Goal: Information Seeking & Learning: Learn about a topic

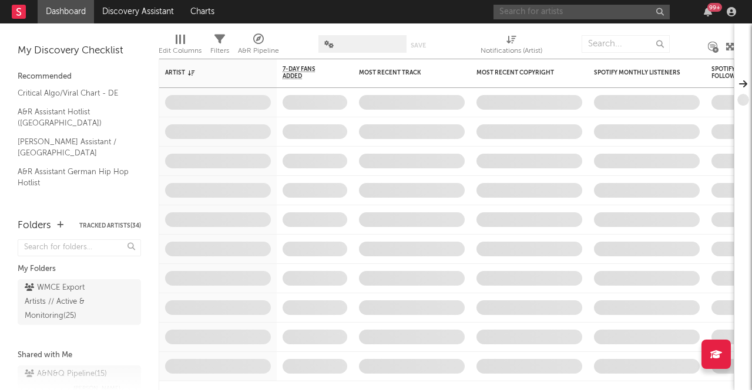
click at [578, 8] on input "text" at bounding box center [581, 12] width 176 height 15
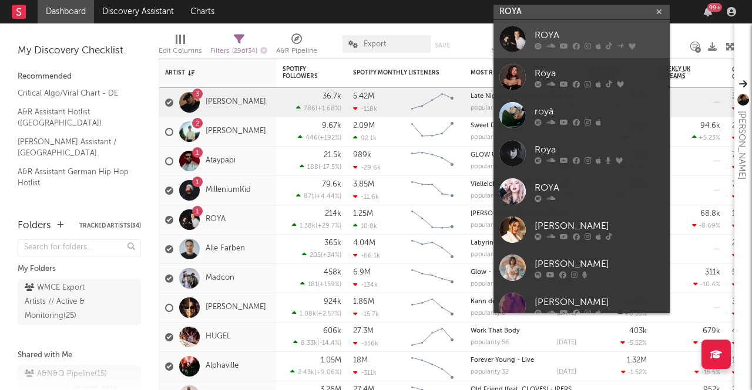
type input "ROYA"
click at [578, 26] on link "ROYA" at bounding box center [581, 39] width 176 height 38
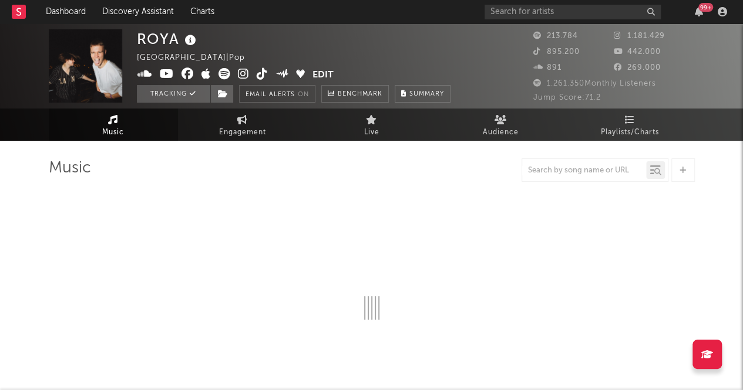
select select "6m"
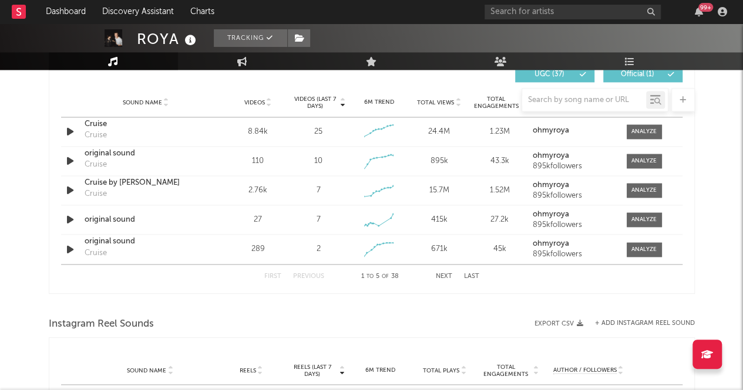
scroll to position [822, 0]
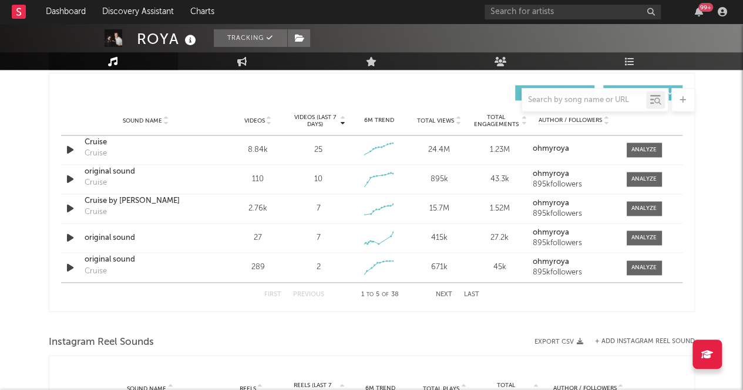
click at [265, 119] on div at bounding box center [268, 120] width 7 height 9
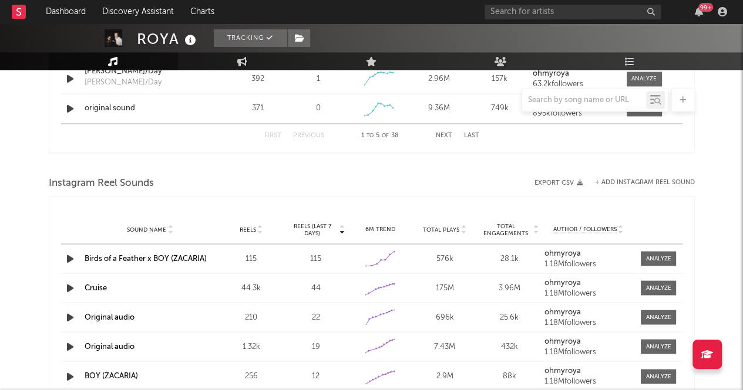
scroll to position [998, 0]
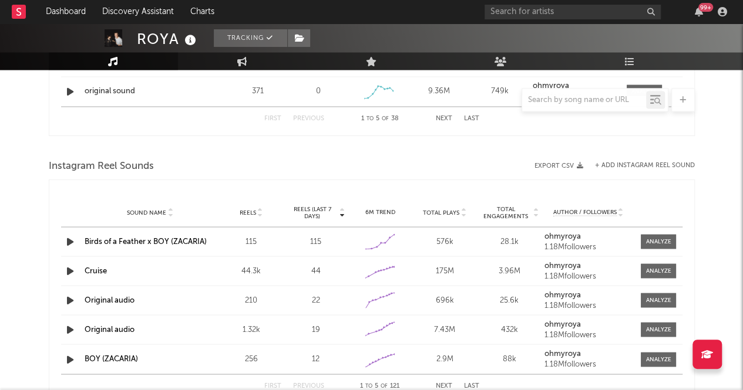
click at [252, 209] on span "Reels" at bounding box center [248, 212] width 16 height 7
